Goal: Task Accomplishment & Management: Manage account settings

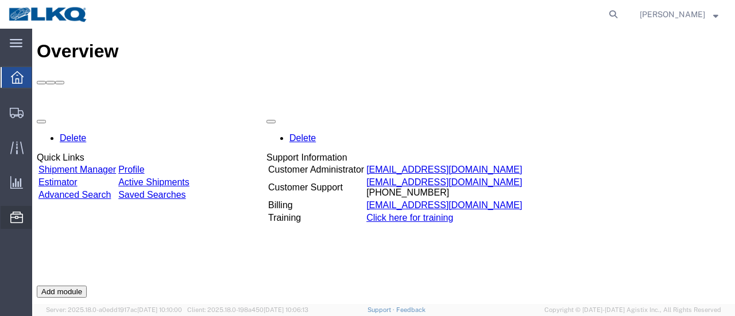
click at [0, 0] on span "Location Appointment" at bounding box center [0, 0] width 0 height 0
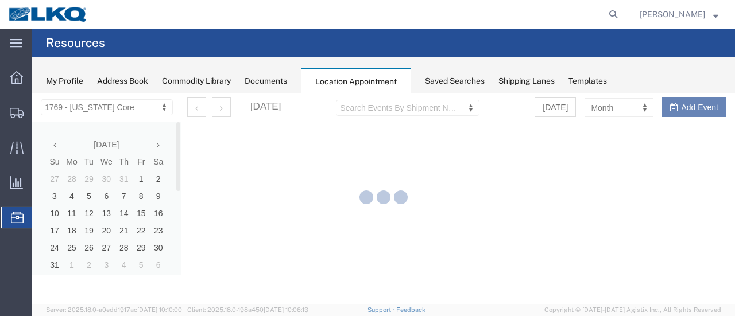
select select "28716"
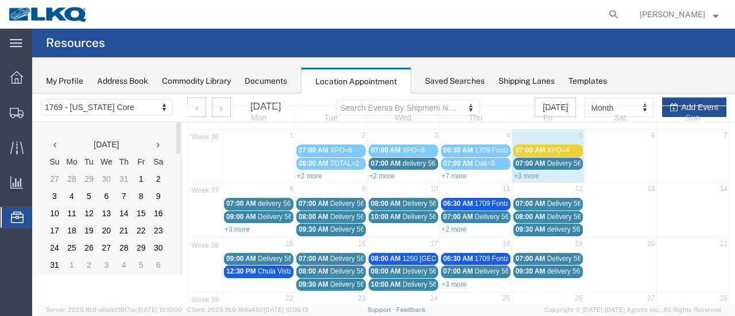
scroll to position [57, 0]
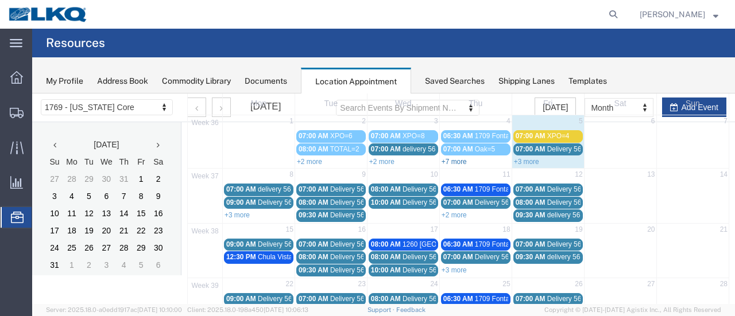
click at [454, 160] on link "+7 more" at bounding box center [453, 162] width 25 height 8
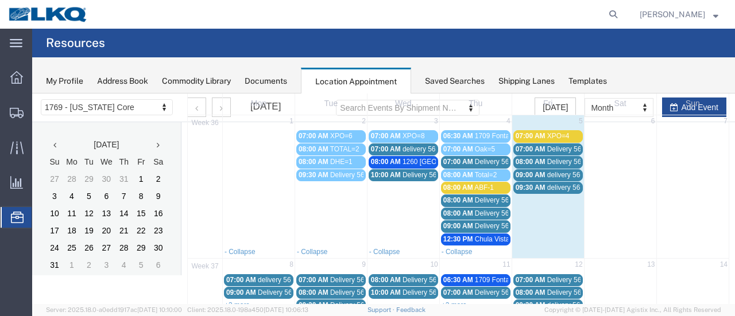
click at [389, 152] on div "07:00 AM delivery 56615496" at bounding box center [403, 149] width 65 height 9
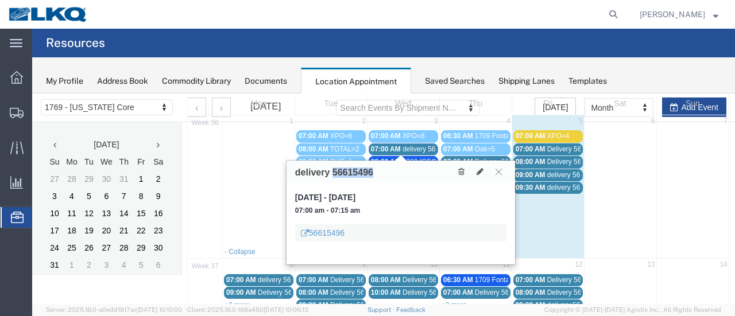
drag, startPoint x: 370, startPoint y: 176, endPoint x: 324, endPoint y: 180, distance: 46.7
click at [332, 174] on h3 "delivery 56615496" at bounding box center [334, 173] width 78 height 10
click at [478, 170] on icon at bounding box center [479, 172] width 7 height 8
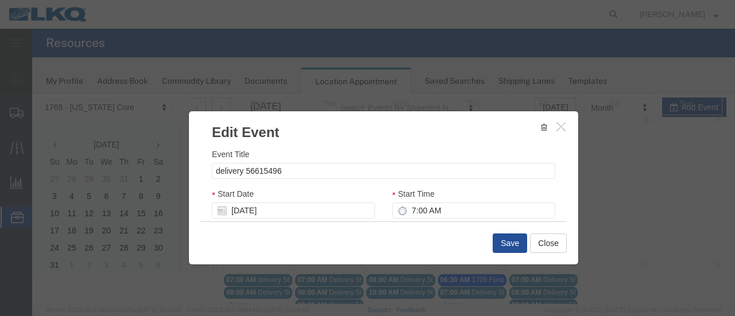
select select
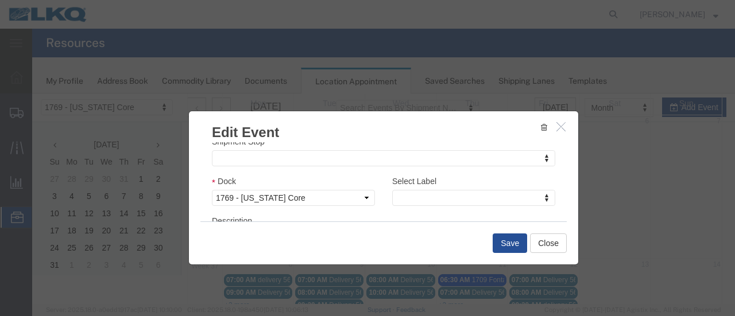
scroll to position [172, 0]
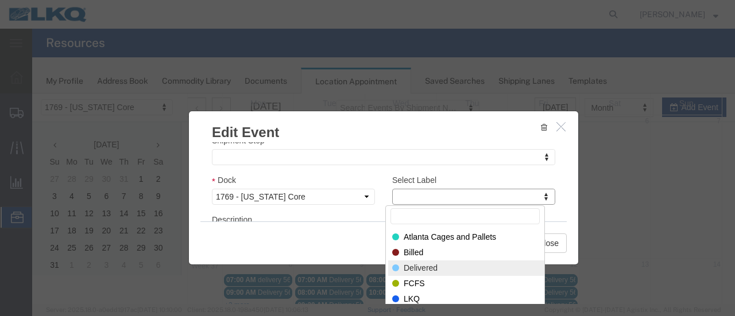
select select "40"
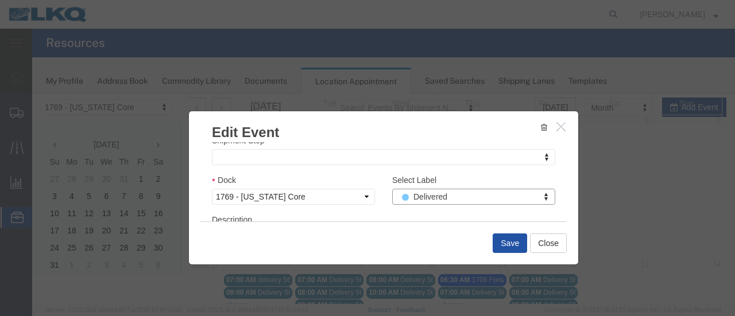
click at [509, 239] on button "Save" at bounding box center [509, 244] width 34 height 20
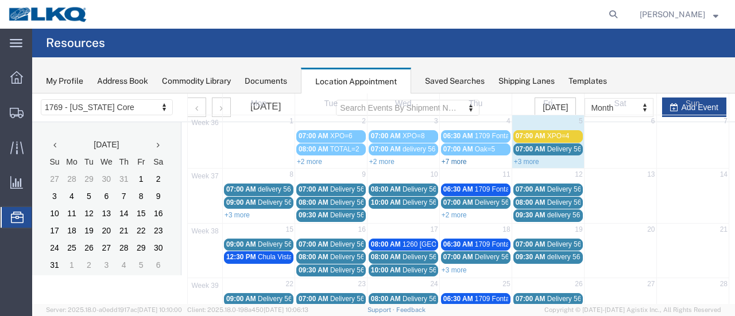
click at [449, 159] on link "+7 more" at bounding box center [453, 162] width 25 height 8
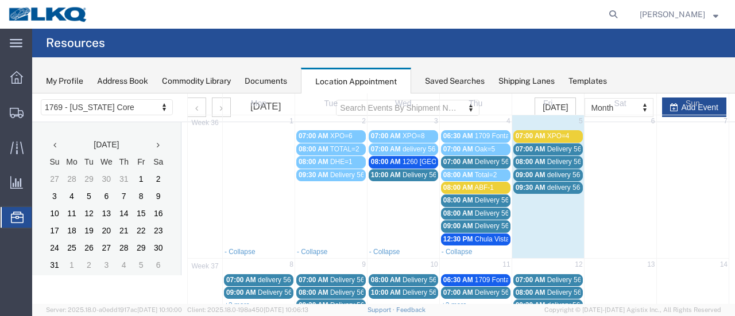
click at [475, 201] on span "Delivery 56329155" at bounding box center [503, 200] width 57 height 8
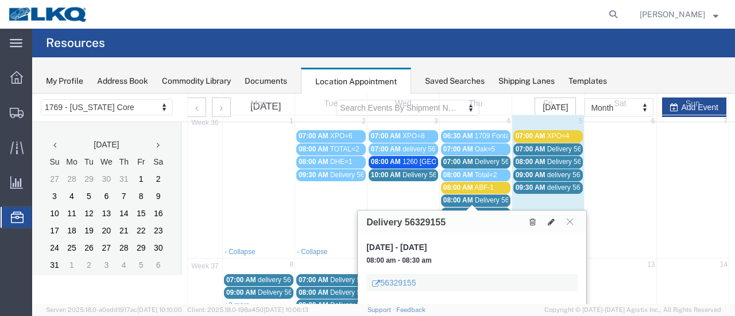
click at [465, 158] on span "07:00 AM" at bounding box center [458, 162] width 30 height 8
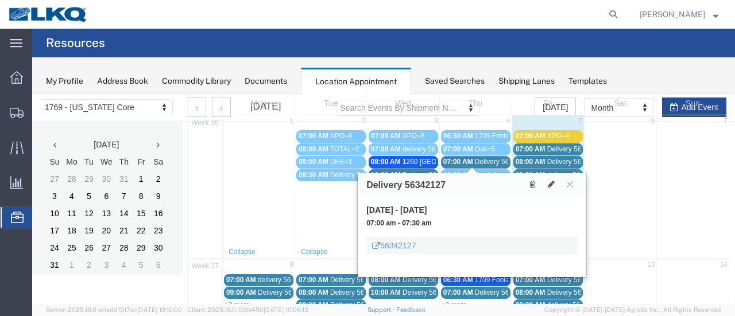
click at [285, 201] on td at bounding box center [259, 187] width 72 height 117
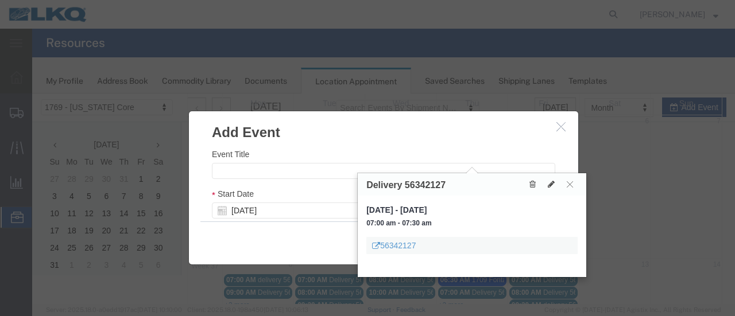
click at [558, 134] on h3 "Add Event" at bounding box center [383, 126] width 389 height 31
click at [559, 127] on icon "button" at bounding box center [560, 127] width 9 height 10
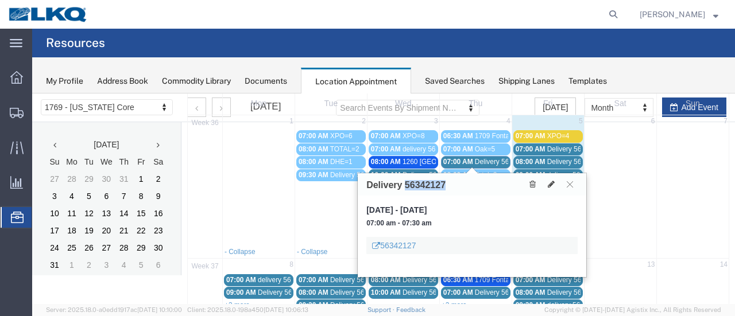
drag, startPoint x: 443, startPoint y: 189, endPoint x: 406, endPoint y: 184, distance: 37.1
click at [403, 183] on h3 "Delivery 56342127" at bounding box center [405, 185] width 79 height 10
copy h3 "56342127"
click at [549, 184] on icon at bounding box center [551, 184] width 7 height 8
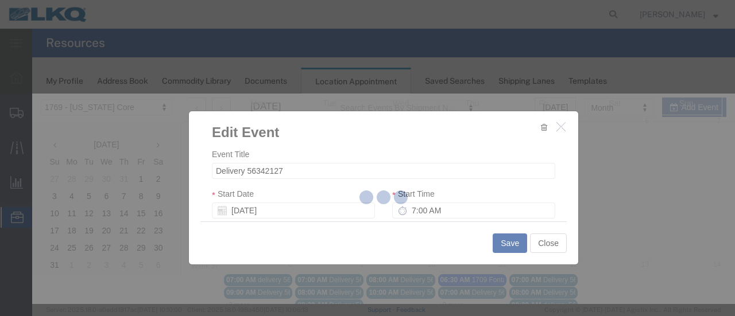
select select
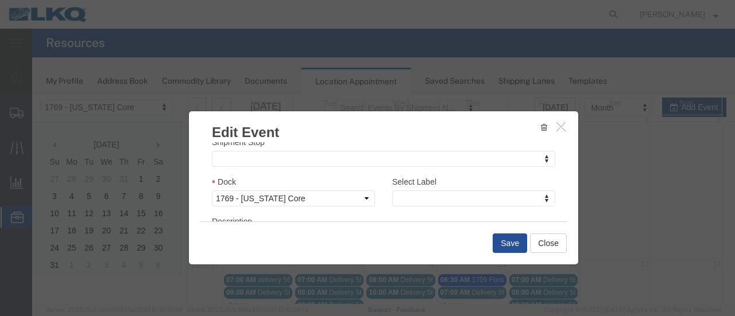
scroll to position [196, 0]
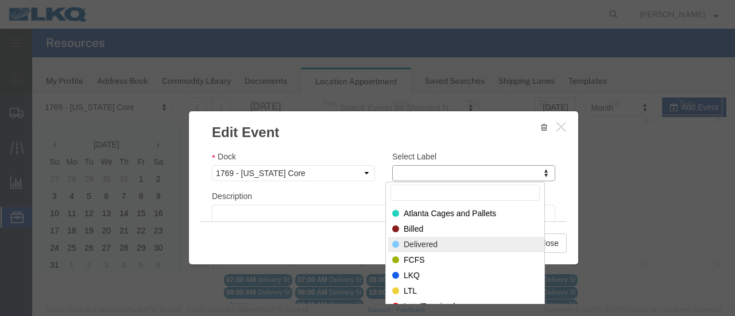
select select "40"
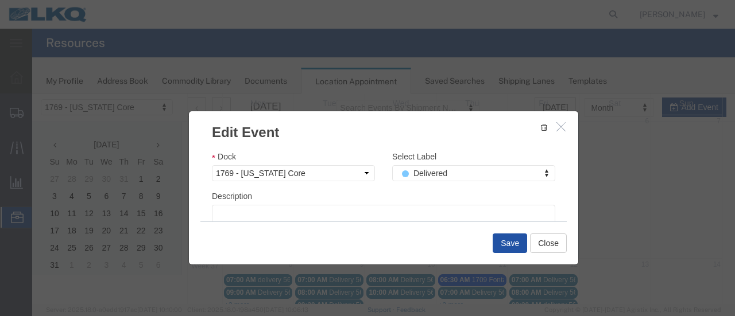
click at [510, 245] on button "Save" at bounding box center [509, 244] width 34 height 20
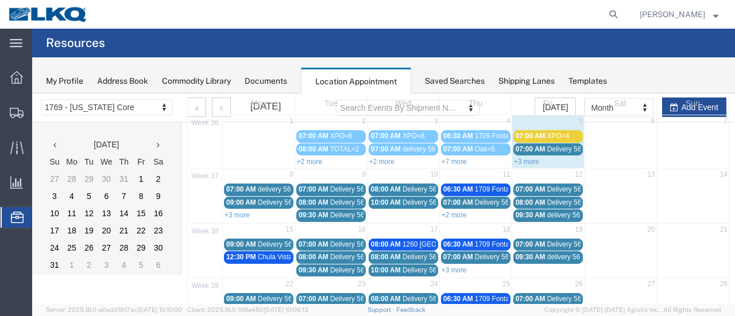
drag, startPoint x: 386, startPoint y: 162, endPoint x: 375, endPoint y: 161, distance: 10.3
click at [386, 161] on link "+2 more" at bounding box center [381, 162] width 25 height 8
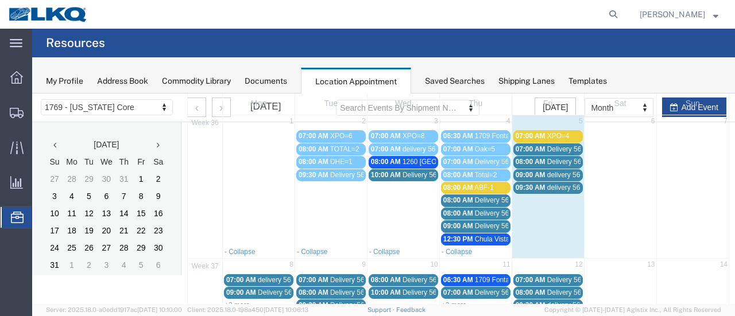
click at [390, 173] on span "10:00 AM" at bounding box center [386, 175] width 30 height 8
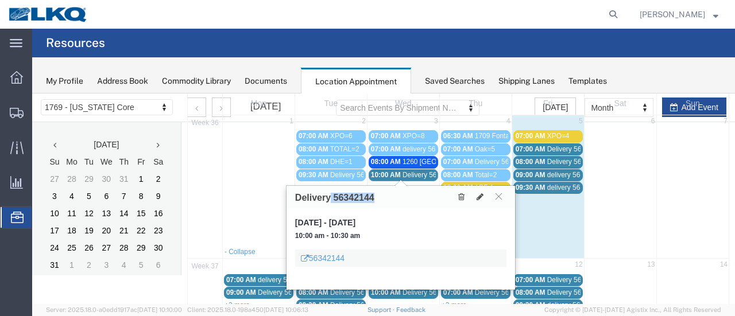
drag, startPoint x: 375, startPoint y: 201, endPoint x: 328, endPoint y: 197, distance: 47.3
click at [328, 197] on div "Delivery 56342144" at bounding box center [400, 197] width 228 height 22
copy h3 "56342144"
click at [480, 196] on icon at bounding box center [479, 197] width 7 height 8
select select "100"
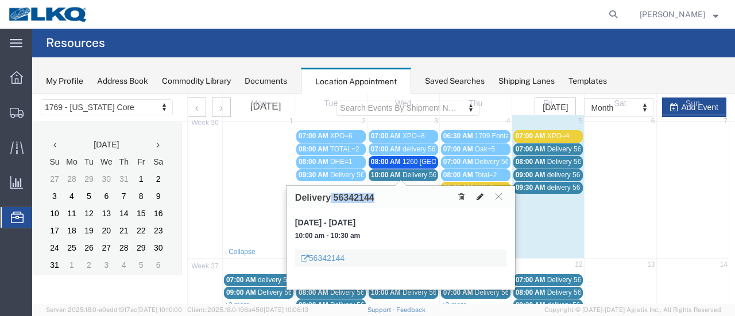
select select "1"
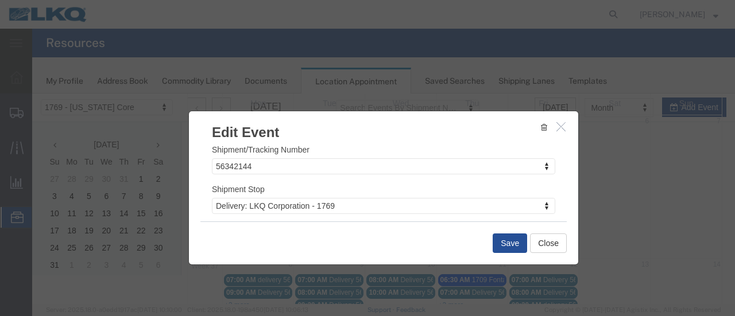
scroll to position [172, 0]
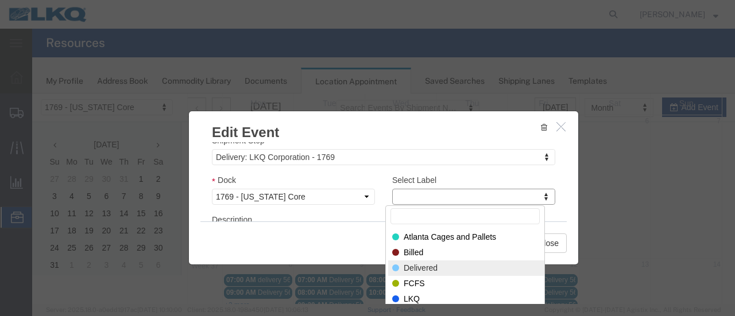
select select "40"
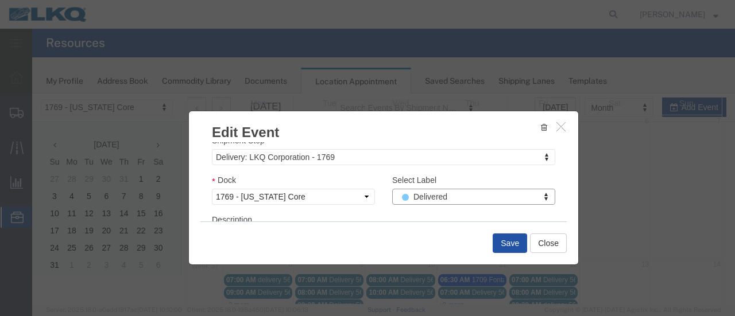
click at [512, 237] on button "Save" at bounding box center [509, 244] width 34 height 20
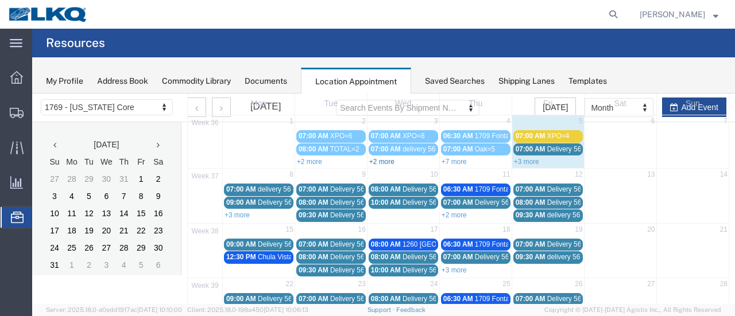
click at [381, 158] on link "+2 more" at bounding box center [381, 162] width 25 height 8
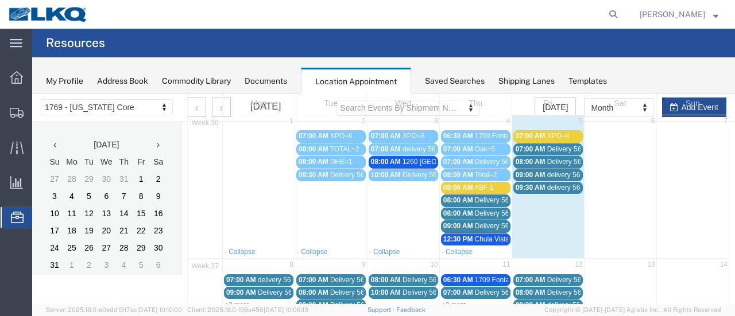
click at [386, 158] on span "08:00 AM" at bounding box center [386, 162] width 30 height 8
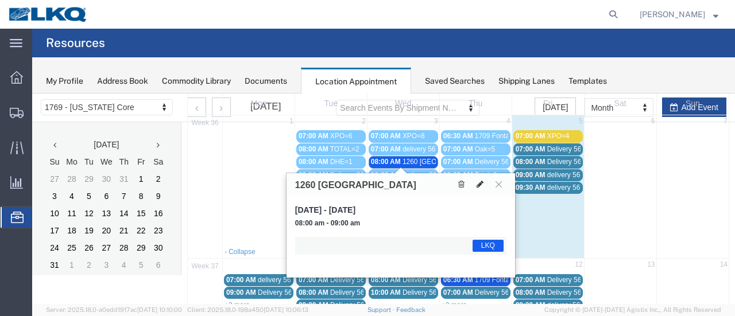
click at [479, 184] on icon at bounding box center [479, 184] width 7 height 8
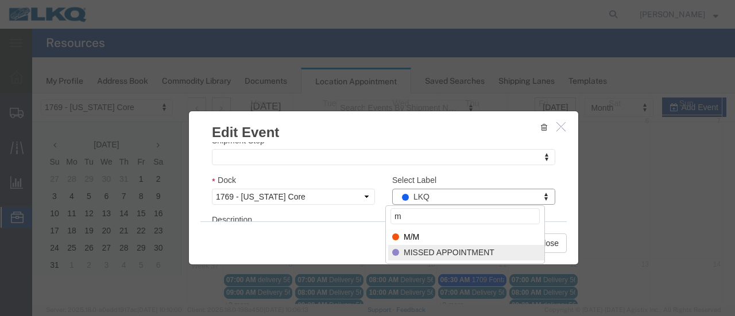
type input "m"
select select "100"
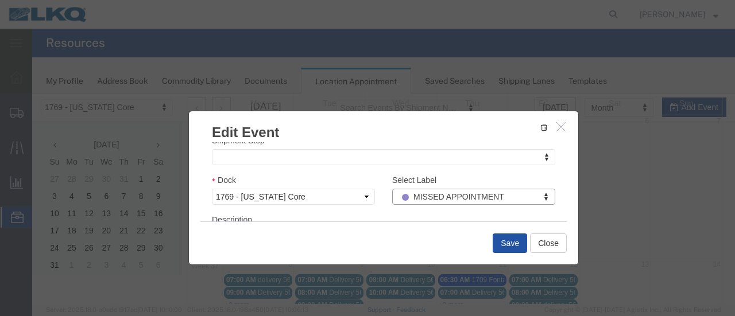
click at [495, 243] on button "Save" at bounding box center [509, 244] width 34 height 20
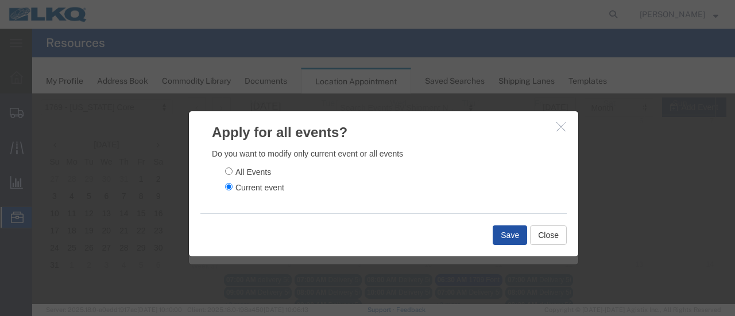
click at [496, 240] on button "Save" at bounding box center [509, 236] width 34 height 20
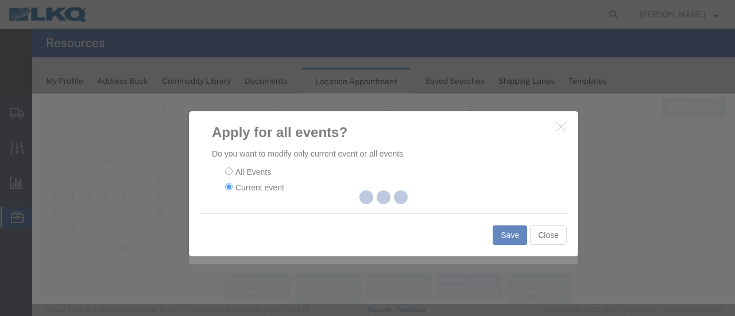
scroll to position [0, 0]
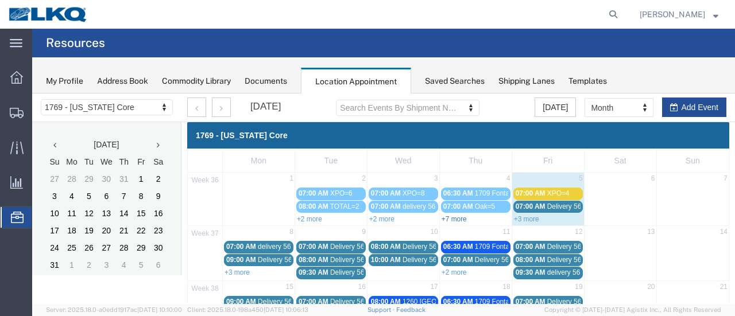
click at [461, 215] on link "+7 more" at bounding box center [453, 219] width 25 height 8
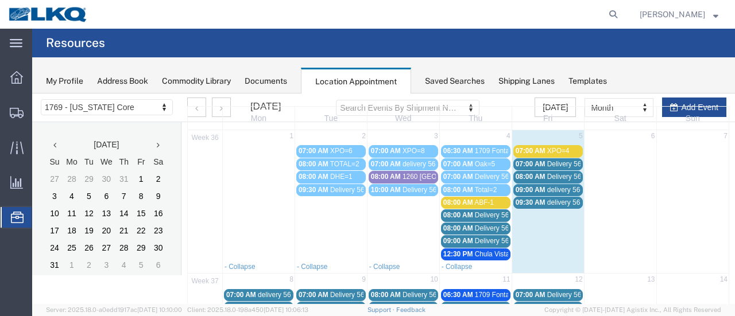
scroll to position [57, 0]
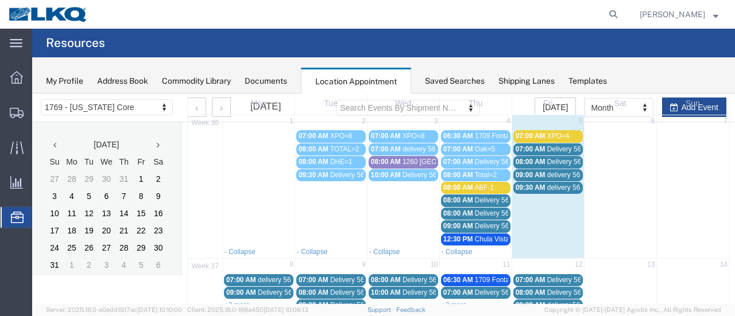
click at [474, 184] on span "ABF-1" at bounding box center [484, 188] width 20 height 8
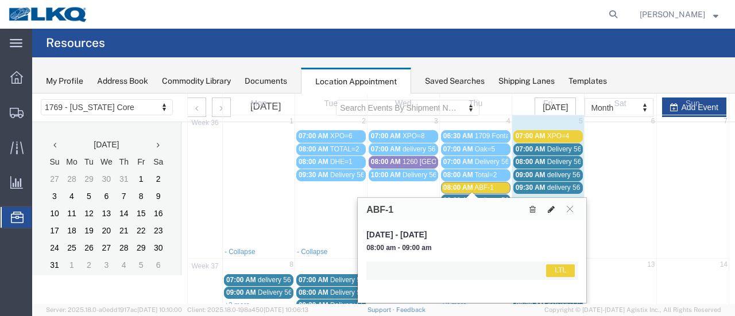
click at [552, 208] on icon at bounding box center [551, 209] width 7 height 8
select select "1"
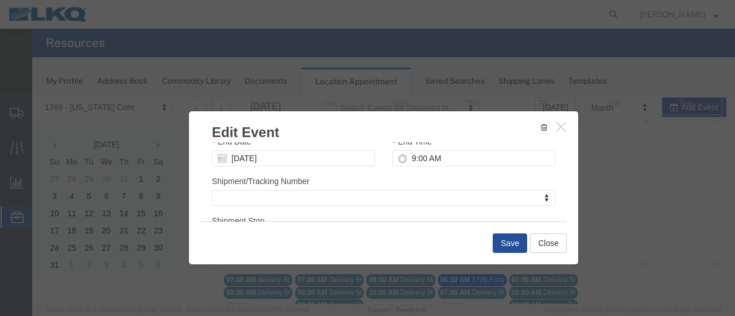
scroll to position [172, 0]
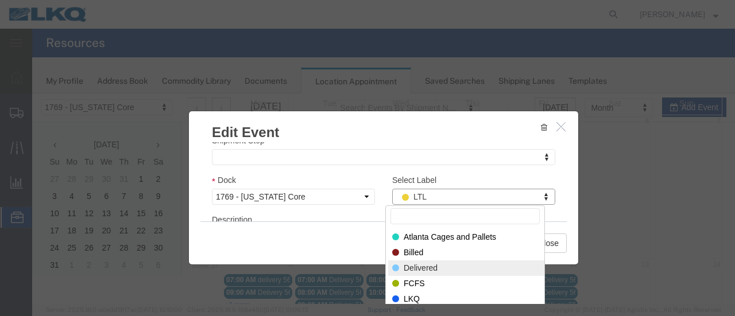
select select "40"
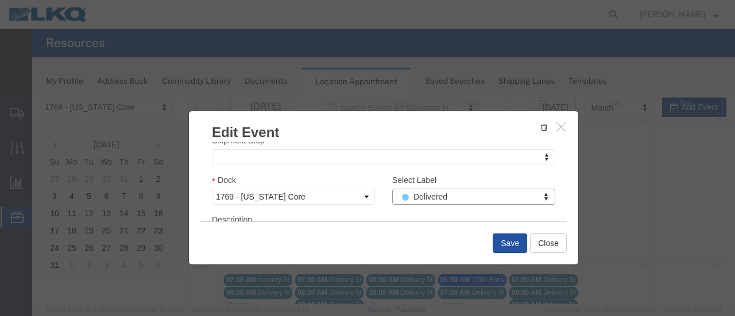
click at [507, 242] on button "Save" at bounding box center [509, 244] width 34 height 20
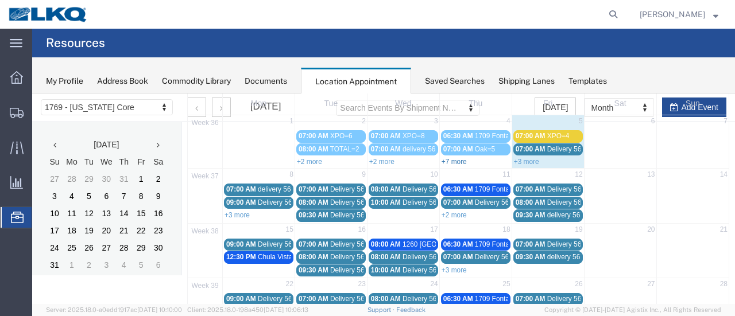
click at [451, 160] on link "+7 more" at bounding box center [453, 162] width 25 height 8
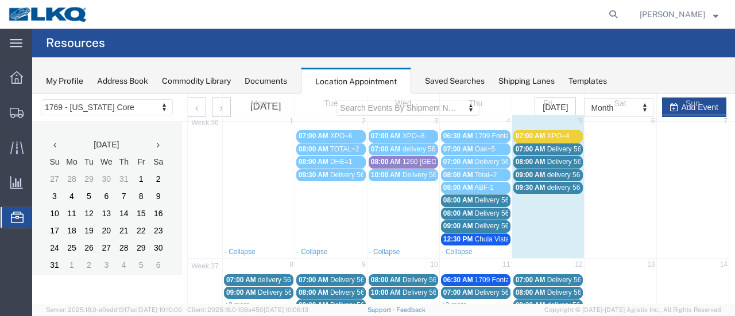
click at [464, 194] on td "08:00 AM Delivery 56329155" at bounding box center [475, 200] width 72 height 13
click at [460, 196] on span "08:00 AM" at bounding box center [458, 200] width 30 height 8
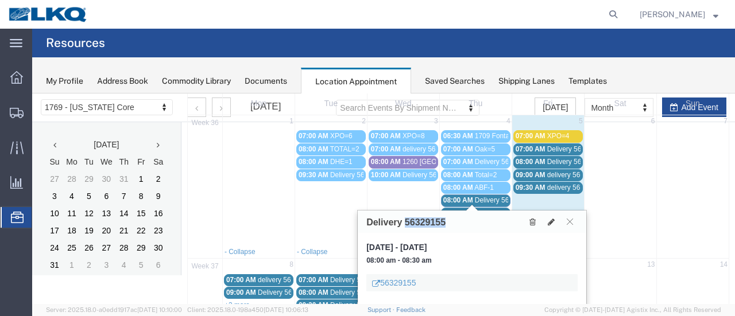
drag, startPoint x: 444, startPoint y: 226, endPoint x: 416, endPoint y: 227, distance: 28.2
click at [407, 226] on h3 "Delivery 56329155" at bounding box center [405, 223] width 79 height 10
copy h3 "56329155"
click at [552, 223] on icon at bounding box center [551, 222] width 7 height 8
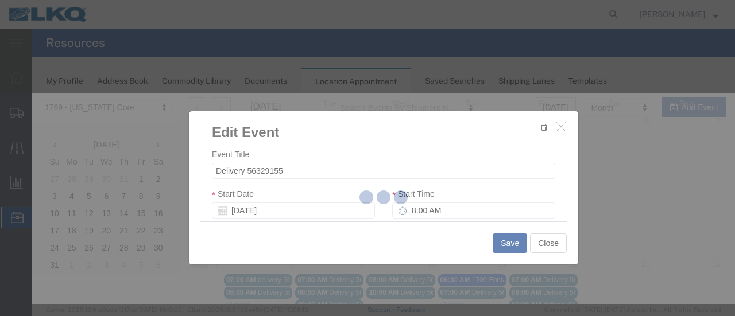
select select
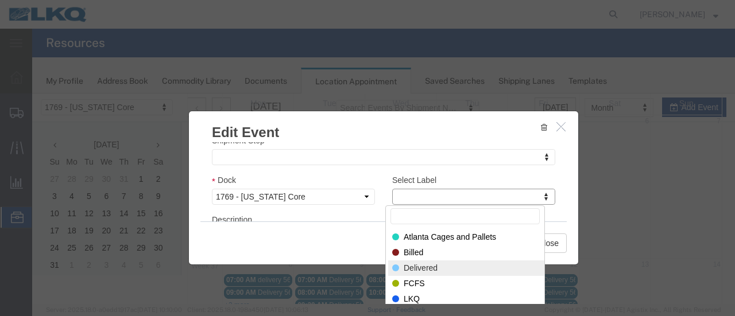
select select "40"
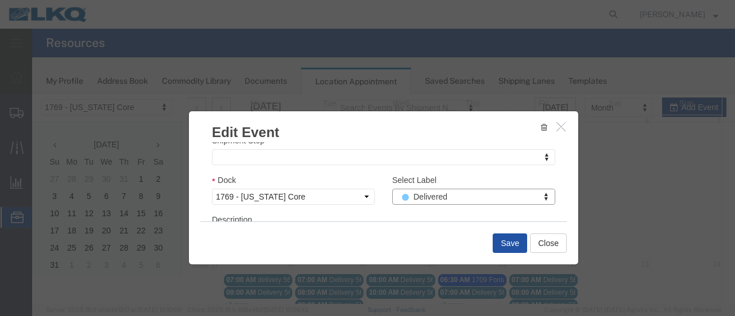
click at [505, 241] on button "Save" at bounding box center [509, 244] width 34 height 20
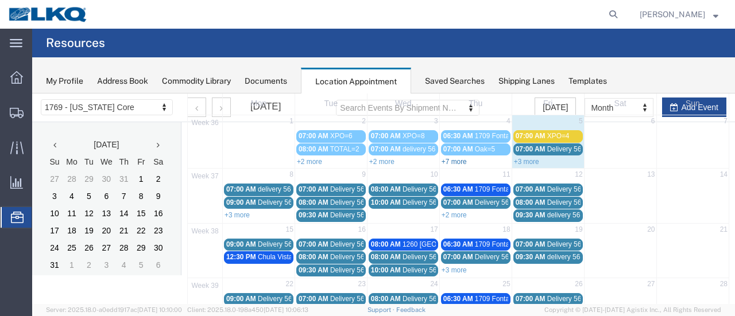
click at [455, 159] on link "+7 more" at bounding box center [453, 162] width 25 height 8
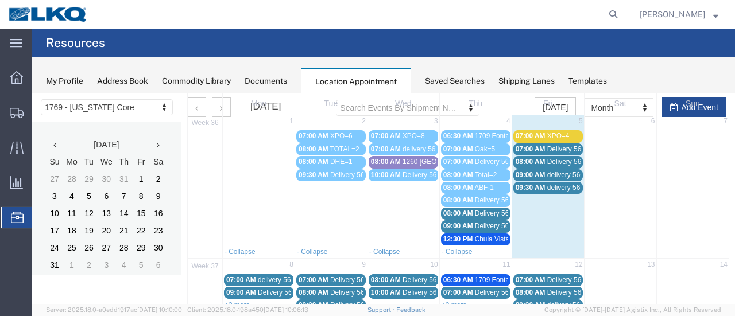
click at [478, 210] on span "Delivery 56342150" at bounding box center [503, 214] width 57 height 8
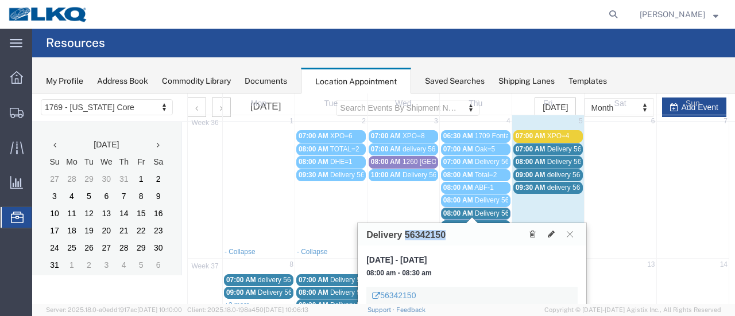
drag, startPoint x: 448, startPoint y: 237, endPoint x: 406, endPoint y: 237, distance: 41.3
click at [406, 237] on div "Delivery 56342150" at bounding box center [472, 234] width 228 height 22
copy h3 "56342150"
click at [551, 236] on icon at bounding box center [551, 234] width 7 height 8
select select "100"
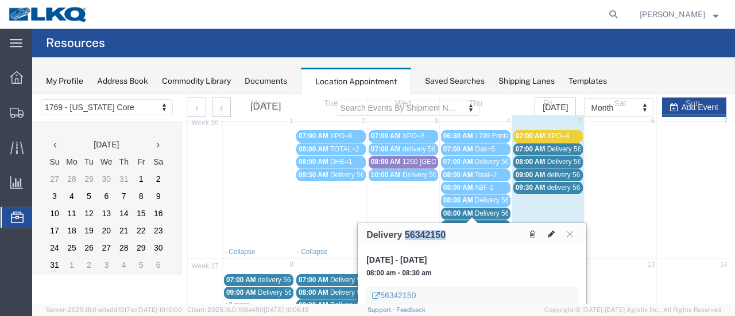
select select "1"
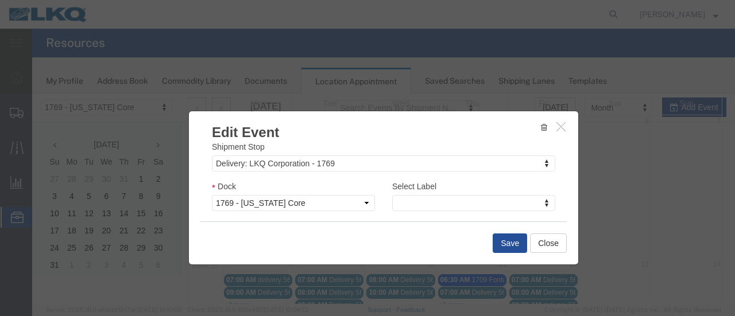
scroll to position [184, 0]
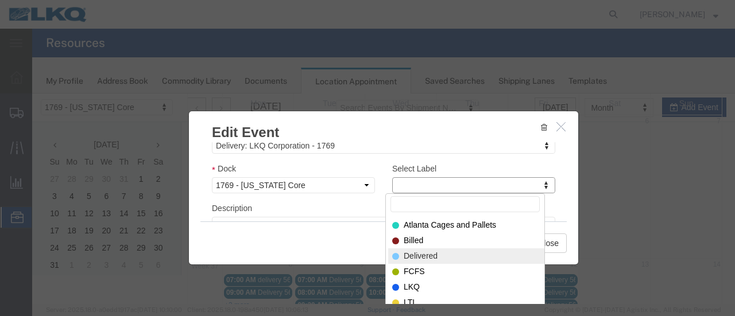
select select "40"
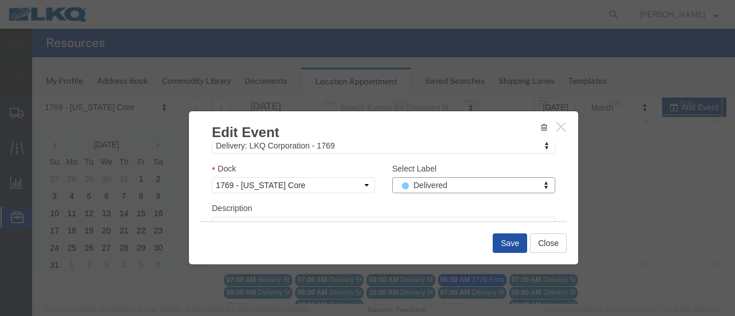
click at [504, 243] on button "Save" at bounding box center [509, 244] width 34 height 20
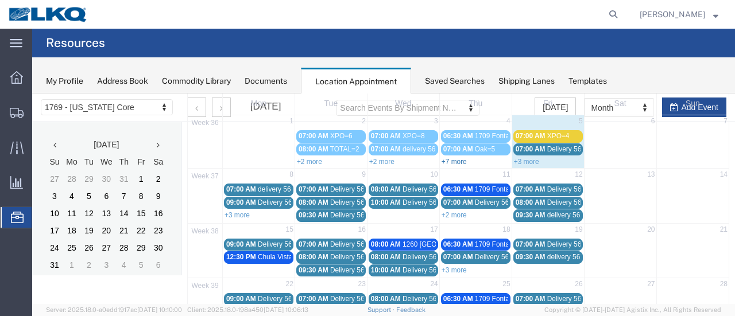
click at [460, 158] on link "+7 more" at bounding box center [453, 162] width 25 height 8
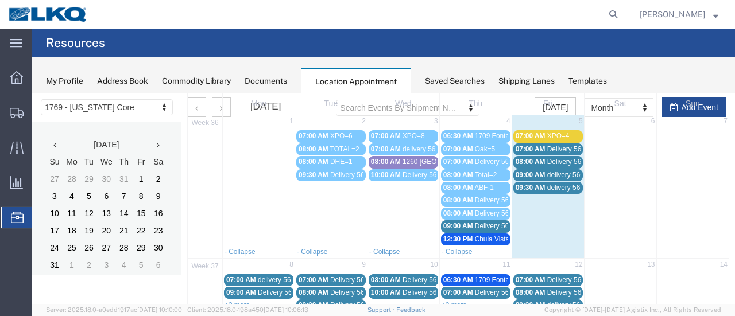
click at [456, 223] on span "09:00 AM" at bounding box center [458, 226] width 30 height 8
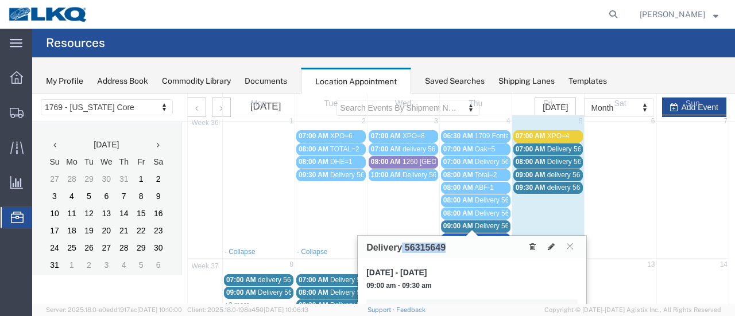
drag, startPoint x: 445, startPoint y: 251, endPoint x: 409, endPoint y: 249, distance: 36.8
click at [403, 249] on div "Delivery 56315649" at bounding box center [472, 247] width 228 height 22
copy h3 "56315649"
click at [549, 247] on icon at bounding box center [551, 247] width 7 height 8
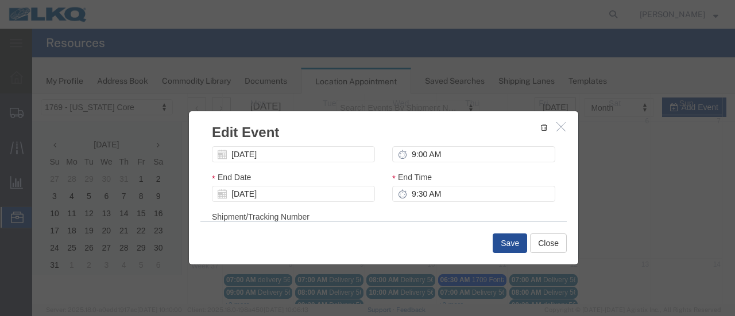
scroll to position [172, 0]
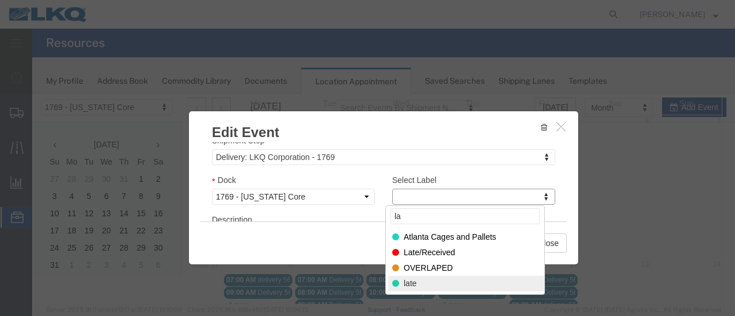
type input "la"
select select "120"
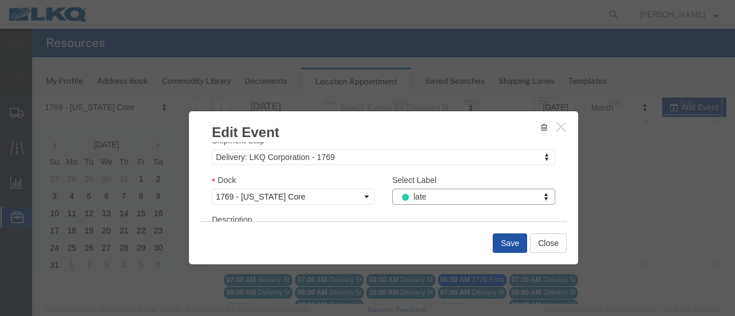
click at [508, 238] on button "Save" at bounding box center [509, 244] width 34 height 20
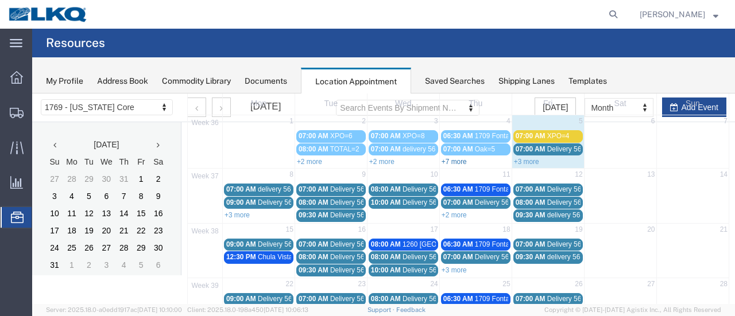
click at [449, 160] on link "+7 more" at bounding box center [453, 162] width 25 height 8
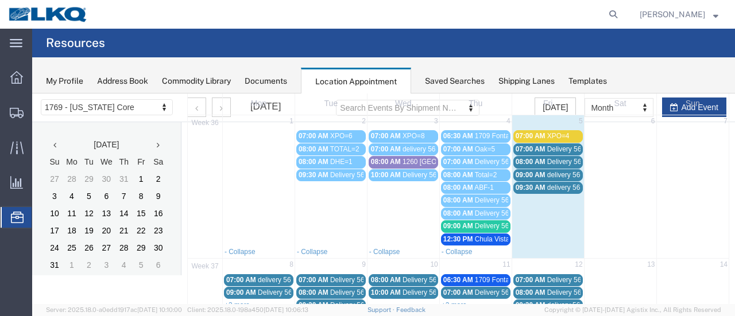
click at [464, 239] on span "12:30 PM" at bounding box center [458, 239] width 30 height 8
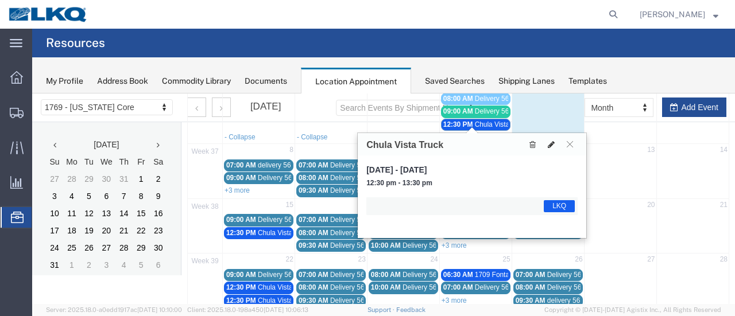
click at [549, 144] on icon at bounding box center [551, 145] width 7 height 8
select select "1"
select select "22"
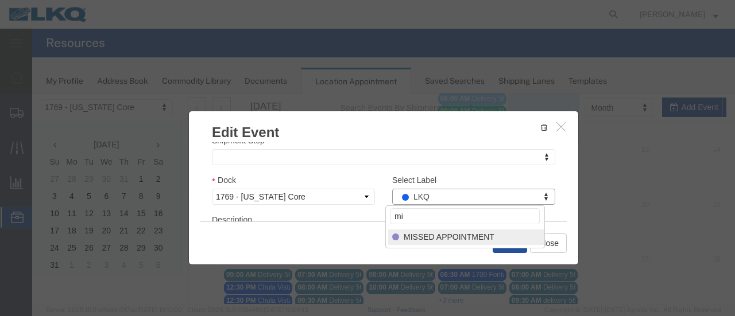
type input "mi"
select select "100"
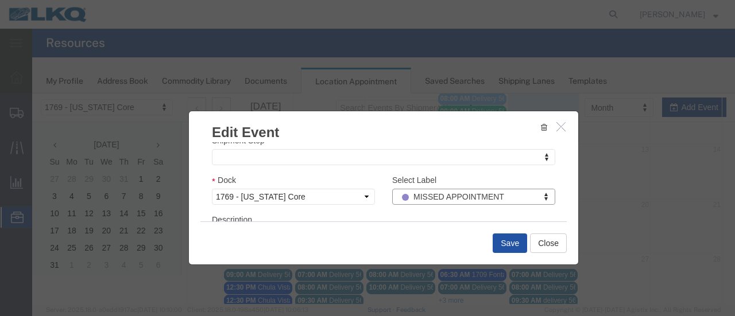
click at [499, 240] on button "Save" at bounding box center [509, 244] width 34 height 20
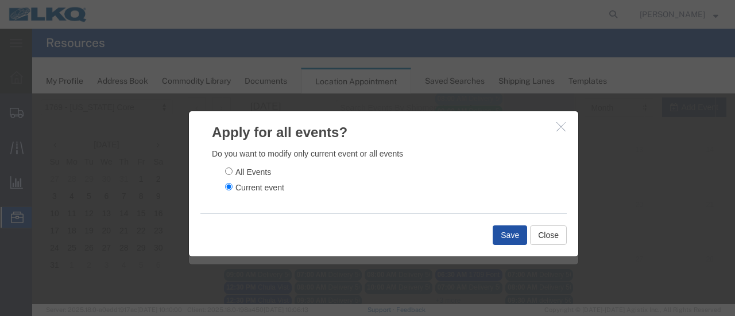
click at [513, 238] on button "Save" at bounding box center [509, 236] width 34 height 20
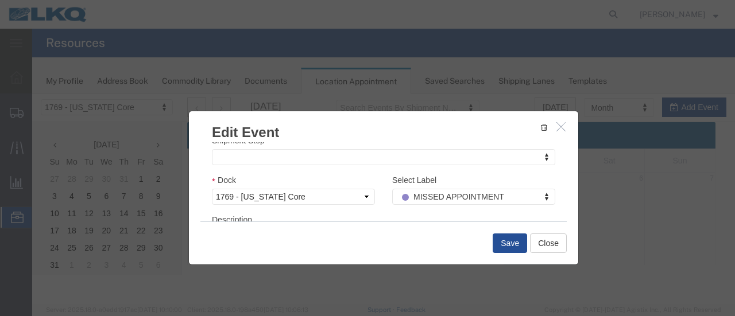
scroll to position [0, 0]
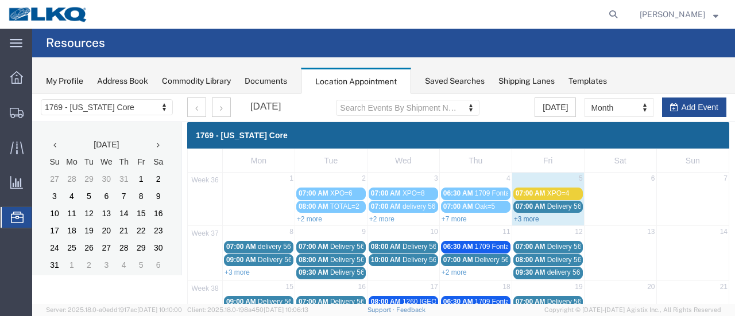
click at [522, 220] on link "+3 more" at bounding box center [526, 219] width 25 height 8
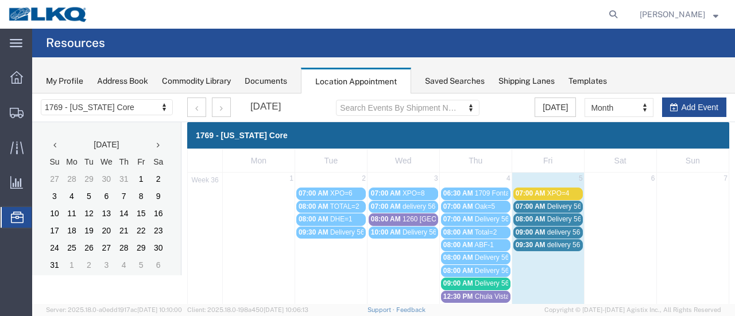
click at [527, 195] on span "07:00 AM" at bounding box center [530, 193] width 30 height 8
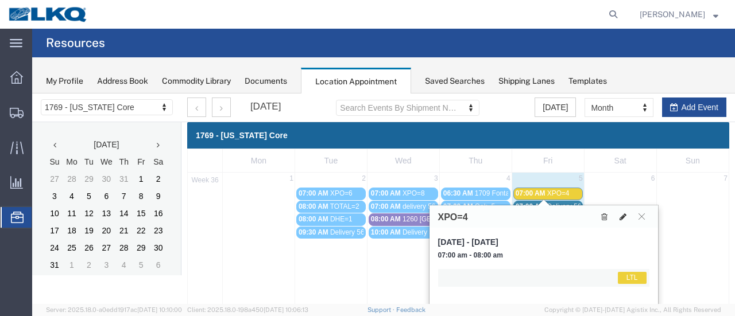
click at [621, 215] on icon at bounding box center [622, 217] width 7 height 8
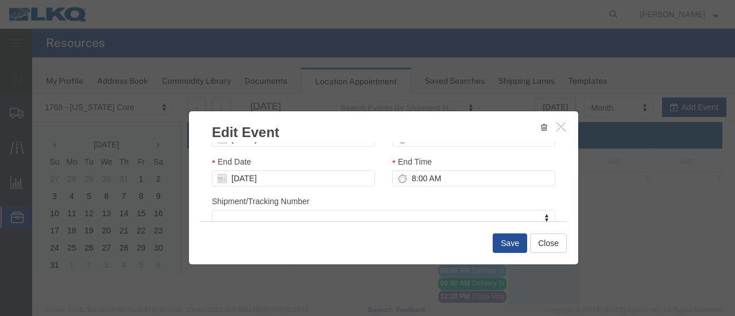
scroll to position [172, 0]
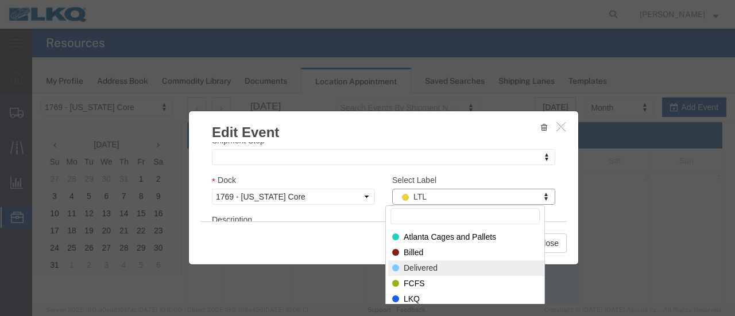
select select "40"
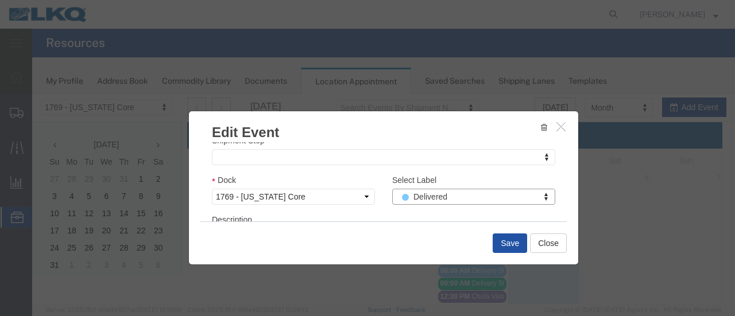
click at [509, 238] on button "Save" at bounding box center [509, 244] width 34 height 20
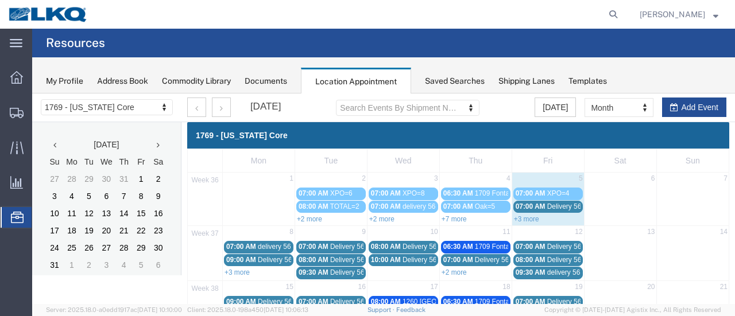
click at [519, 213] on div "+3 more" at bounding box center [548, 218] width 72 height 11
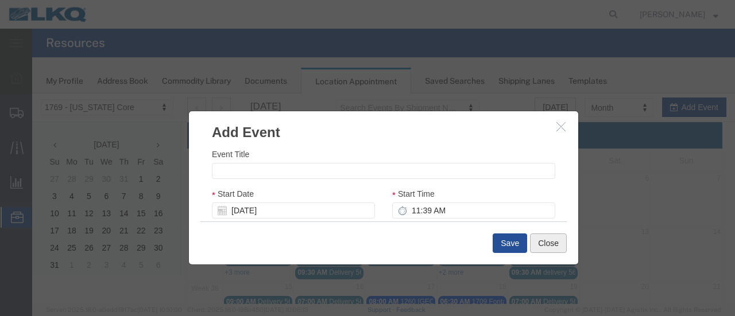
click at [537, 240] on button "Close" at bounding box center [548, 244] width 37 height 20
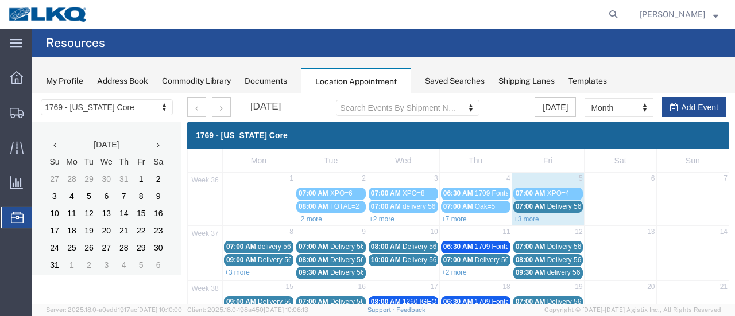
click at [526, 208] on span "07:00 AM" at bounding box center [530, 207] width 30 height 8
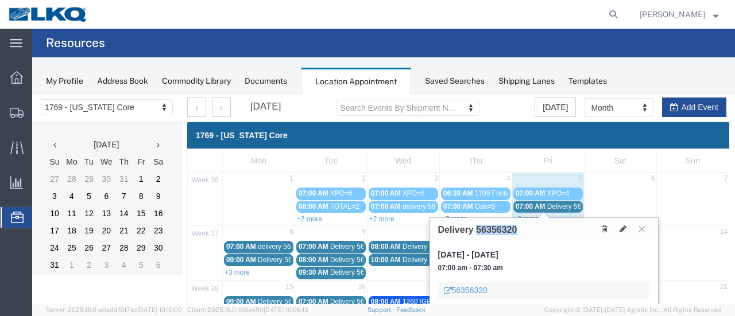
drag, startPoint x: 519, startPoint y: 228, endPoint x: 481, endPoint y: 229, distance: 38.5
click at [479, 230] on div "Delivery 56356320" at bounding box center [543, 229] width 228 height 22
copy h3 "56356320"
click at [620, 231] on icon at bounding box center [622, 229] width 7 height 8
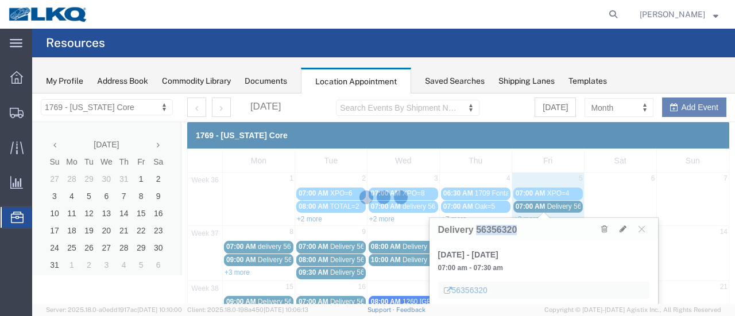
select select "1"
select select
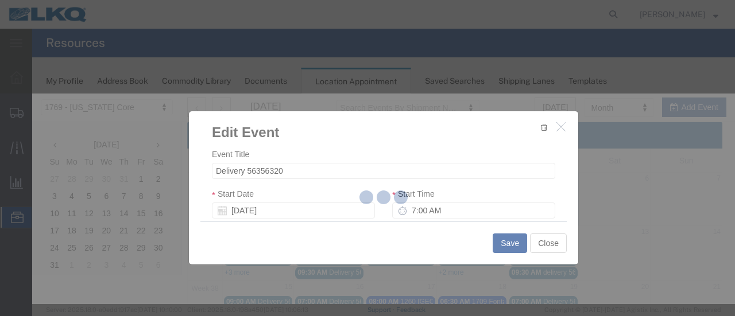
select select
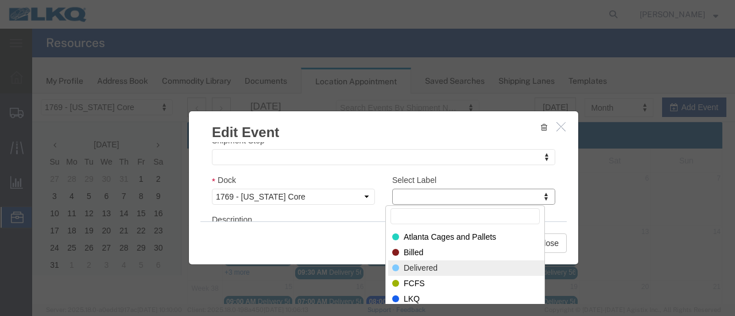
select select "40"
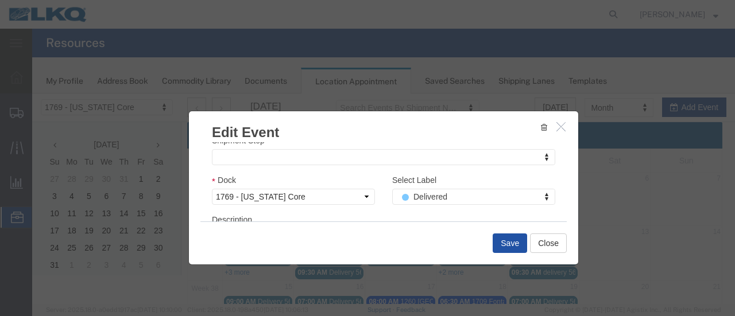
click at [511, 247] on button "Save" at bounding box center [509, 244] width 34 height 20
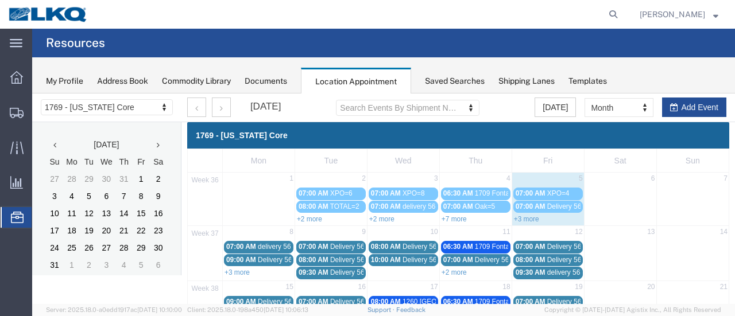
click at [523, 219] on link "+3 more" at bounding box center [526, 219] width 25 height 8
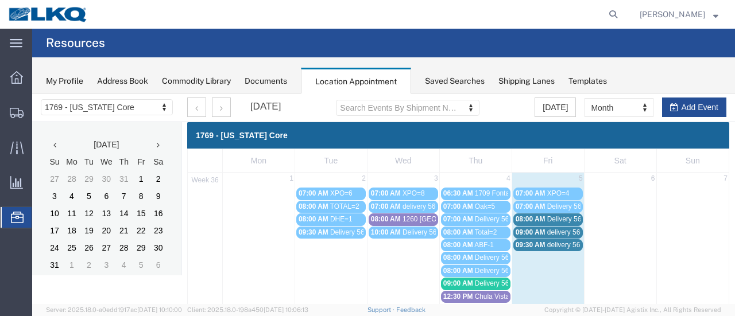
click at [526, 218] on span "08:00 AM" at bounding box center [530, 219] width 30 height 8
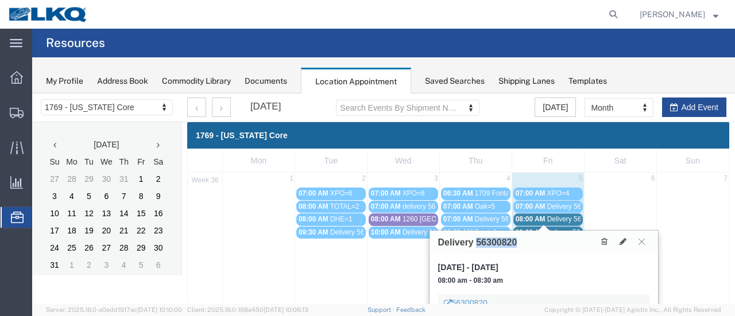
drag, startPoint x: 518, startPoint y: 245, endPoint x: 486, endPoint y: 244, distance: 32.2
click at [476, 245] on div "Delivery 56300820" at bounding box center [543, 242] width 228 height 22
copy h3 "56300820"
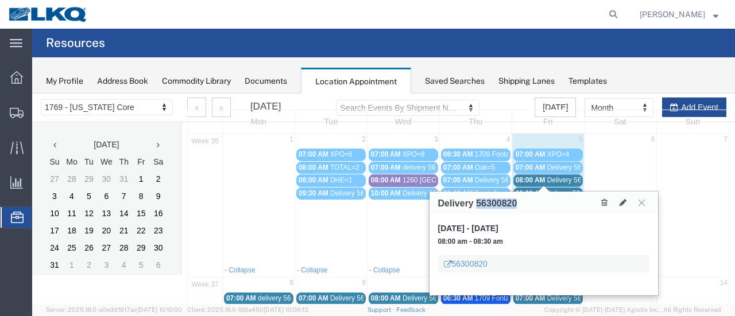
scroll to position [57, 0]
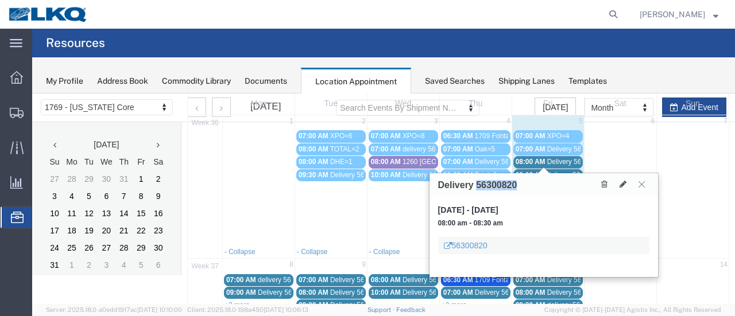
click at [641, 187] on icon at bounding box center [641, 184] width 6 height 7
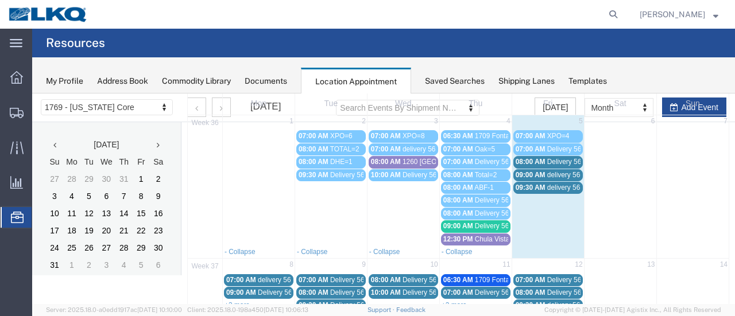
click at [541, 173] on div "09:00 AM delivery 56675516" at bounding box center [547, 175] width 65 height 9
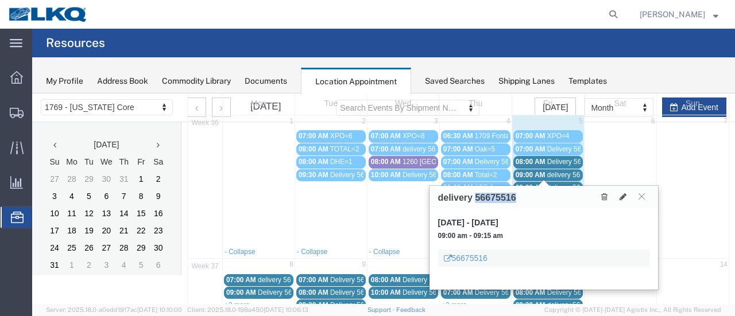
drag, startPoint x: 515, startPoint y: 202, endPoint x: 475, endPoint y: 199, distance: 39.8
click at [475, 199] on h3 "delivery 56675516" at bounding box center [477, 198] width 78 height 10
copy h3 "56675516"
click at [623, 199] on icon at bounding box center [622, 197] width 7 height 8
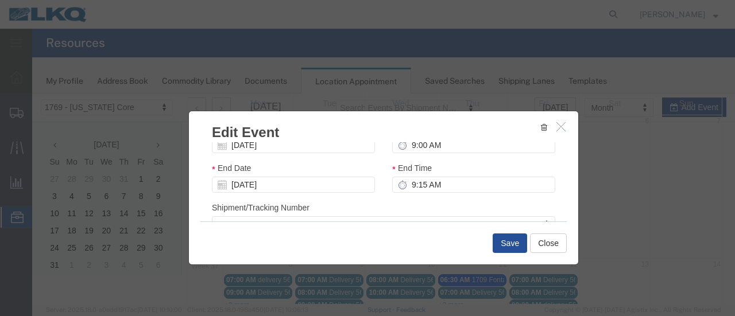
scroll to position [172, 0]
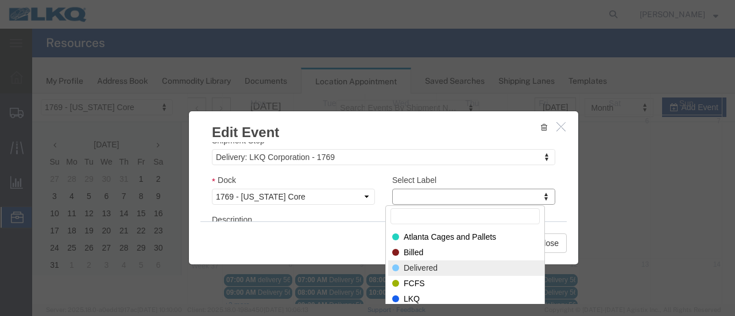
select select "40"
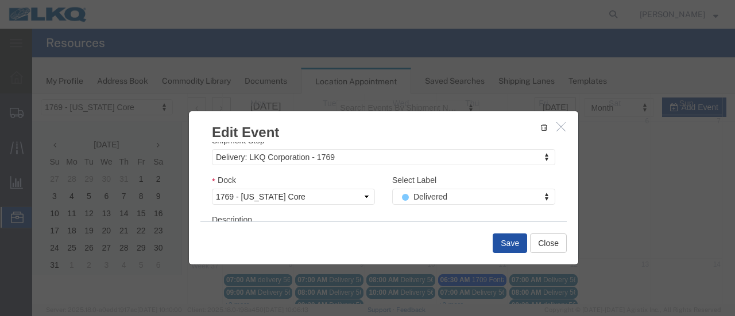
click at [510, 242] on button "Save" at bounding box center [509, 244] width 34 height 20
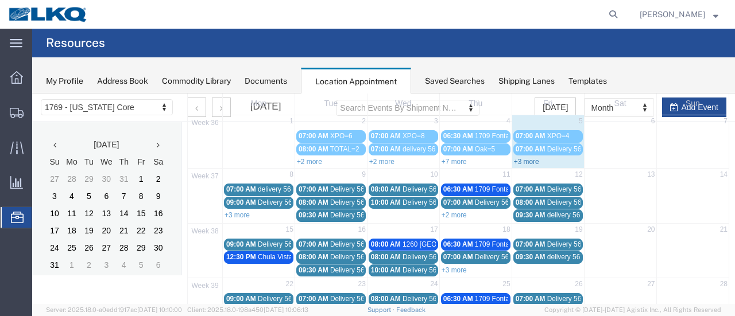
click at [520, 158] on link "+3 more" at bounding box center [526, 162] width 25 height 8
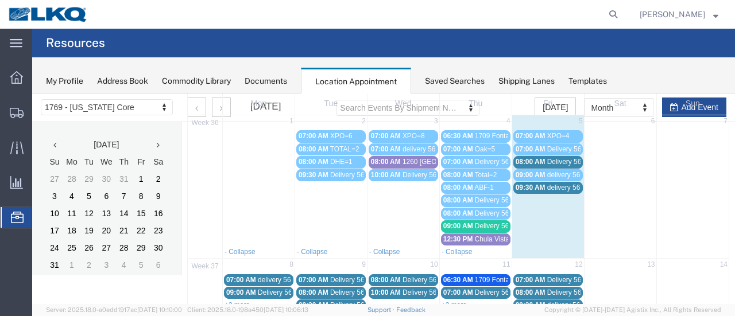
click at [526, 187] on span "09:30 AM" at bounding box center [530, 188] width 30 height 8
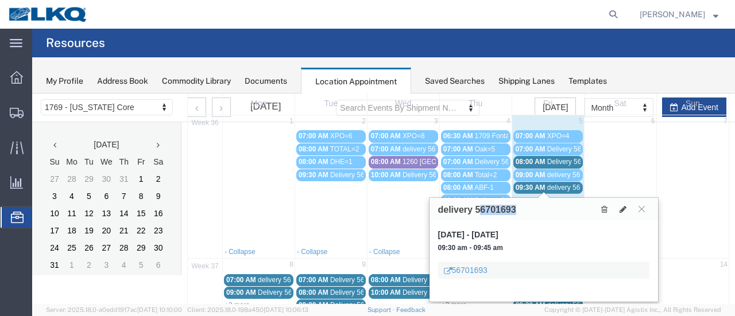
drag, startPoint x: 515, startPoint y: 214, endPoint x: 478, endPoint y: 214, distance: 37.9
click at [478, 214] on div "delivery 56701693" at bounding box center [543, 209] width 228 height 22
copy h3 "56701693"
click at [645, 211] on button at bounding box center [641, 209] width 15 height 11
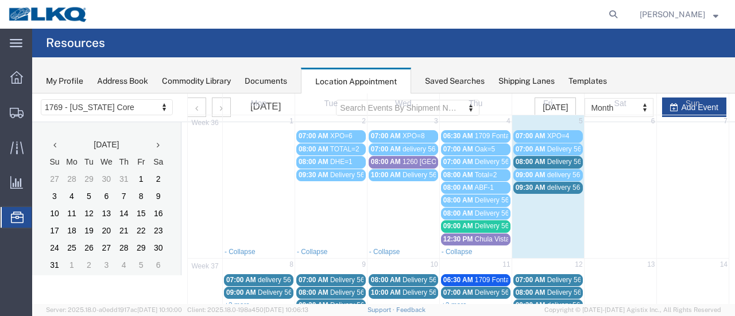
click at [554, 162] on span "Delivery 56300820" at bounding box center [575, 162] width 57 height 8
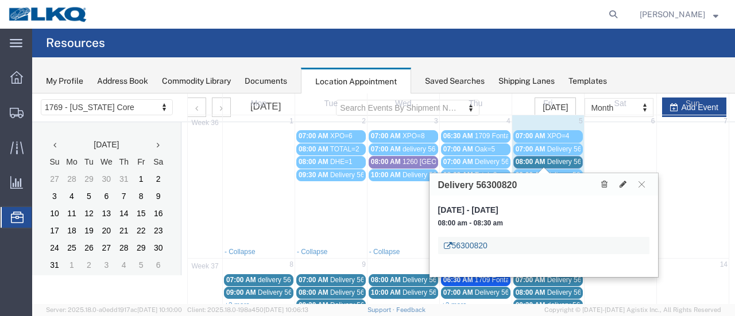
click at [467, 245] on link "56300820" at bounding box center [466, 245] width 44 height 11
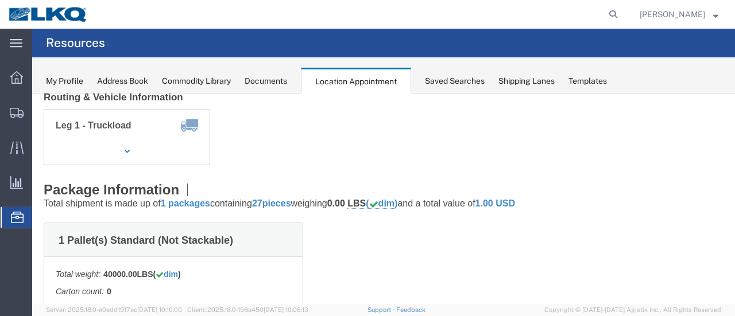
scroll to position [0, 0]
